Goal: Task Accomplishment & Management: Complete application form

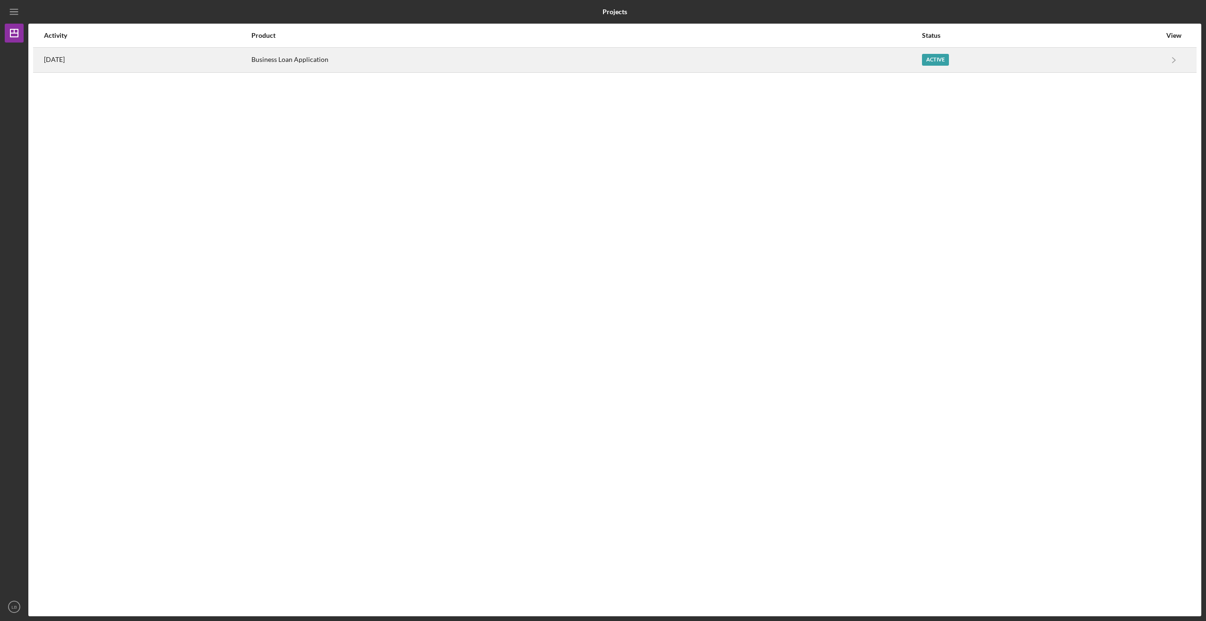
click at [297, 59] on div "Business Loan Application" at bounding box center [586, 60] width 670 height 24
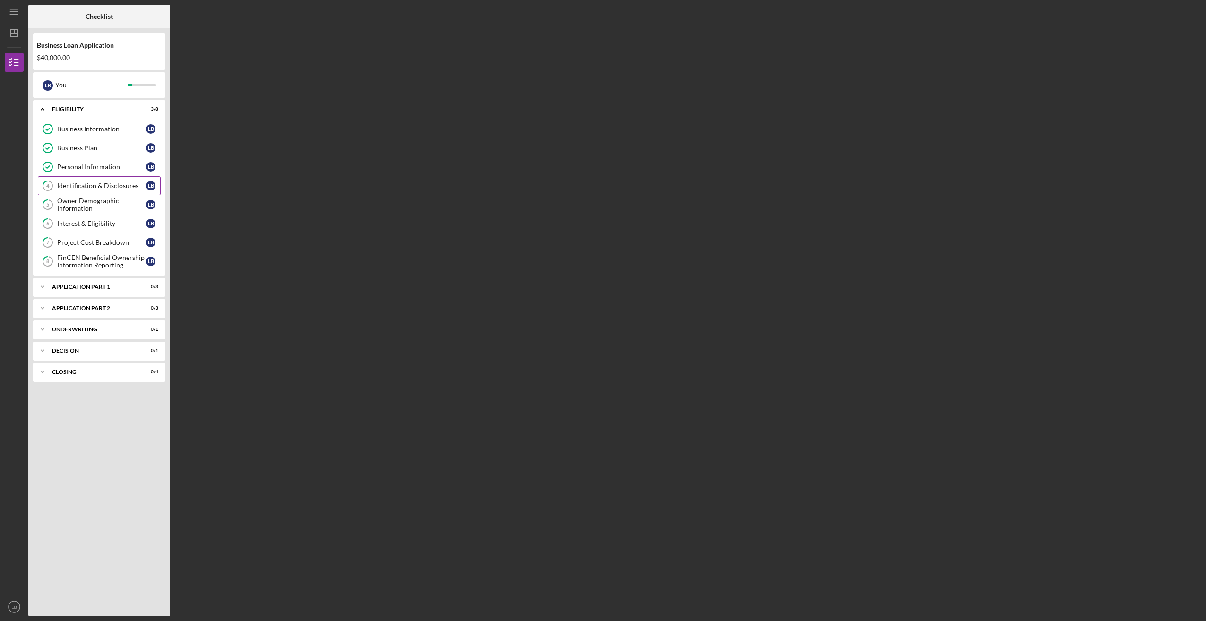
click at [69, 183] on div "Identification & Disclosures" at bounding box center [101, 186] width 89 height 8
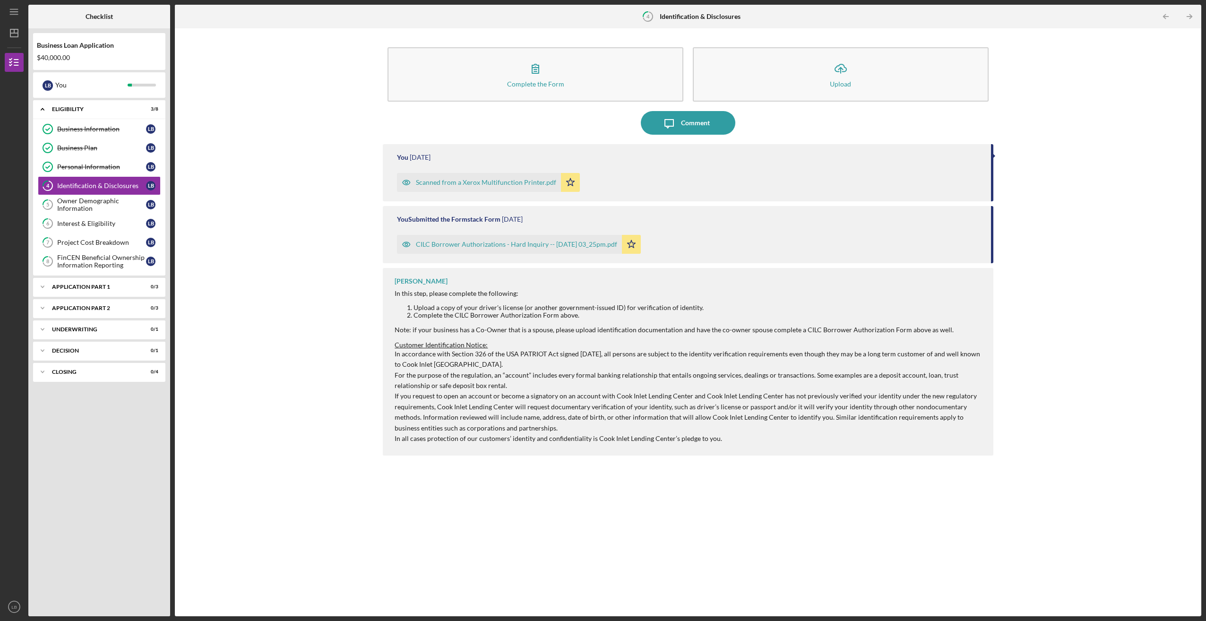
click at [242, 179] on div "Complete the Form Form Icon/Upload Upload Icon/Message Comment You [DATE] Scann…" at bounding box center [688, 322] width 1017 height 579
